Goal: Information Seeking & Learning: Learn about a topic

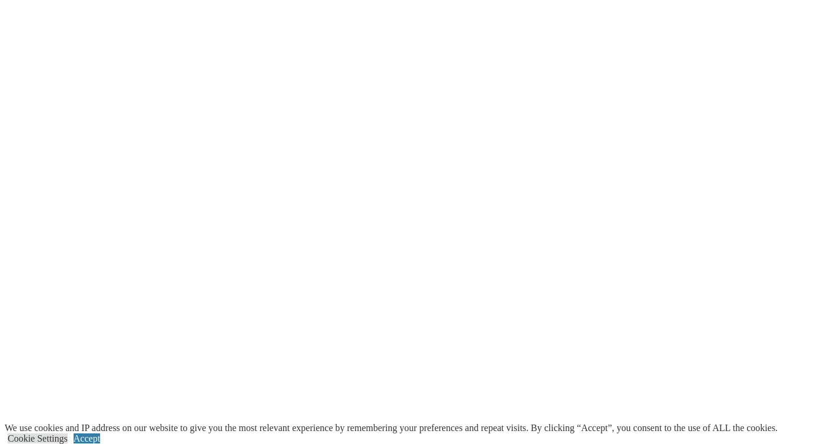
scroll to position [2494, 0]
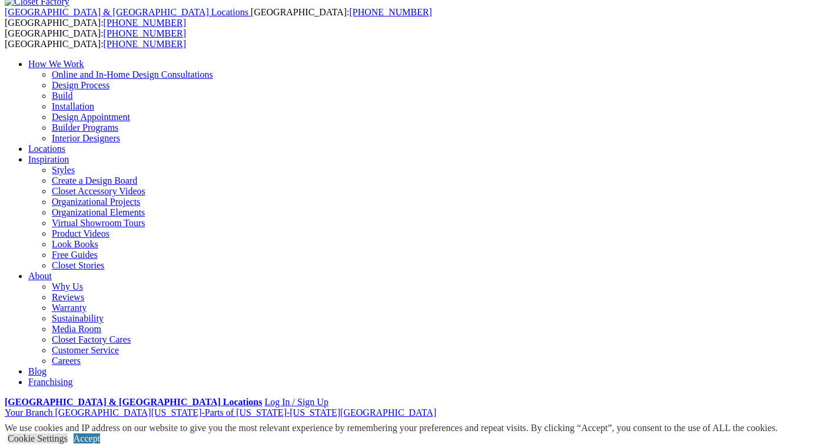
scroll to position [0, 0]
